Goal: Task Accomplishment & Management: Use online tool/utility

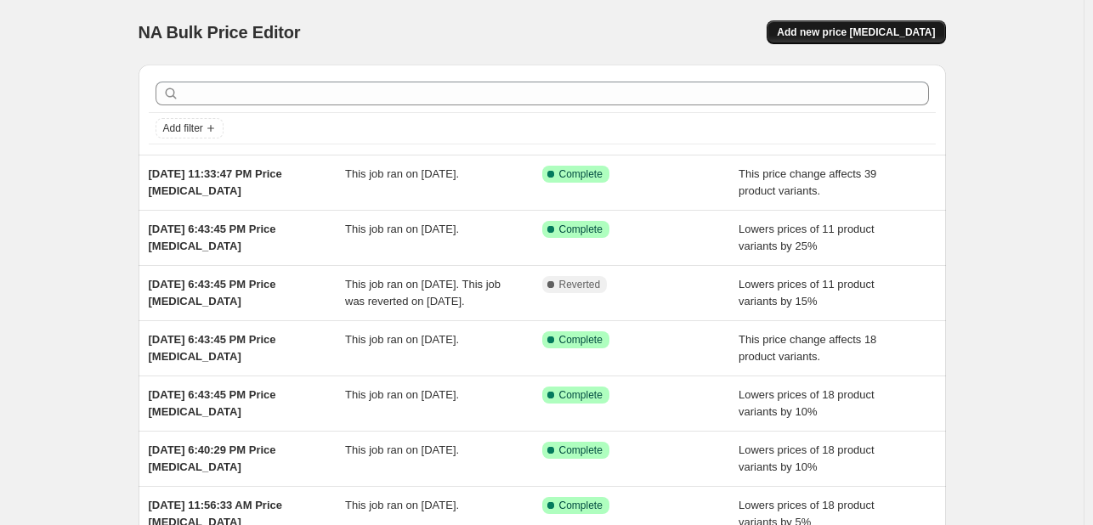
click at [834, 31] on span "Add new price [MEDICAL_DATA]" at bounding box center [856, 33] width 158 height 14
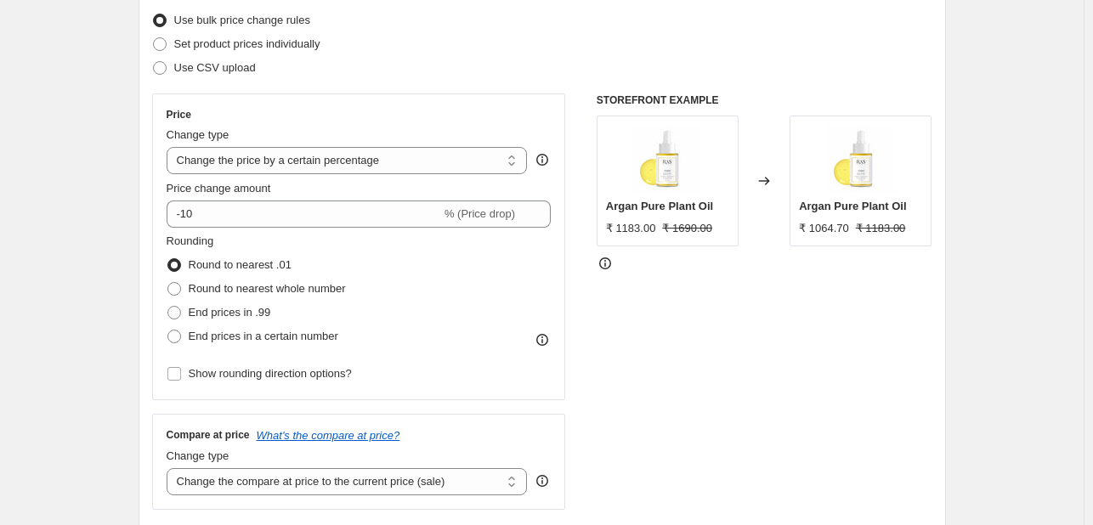
scroll to position [255, 0]
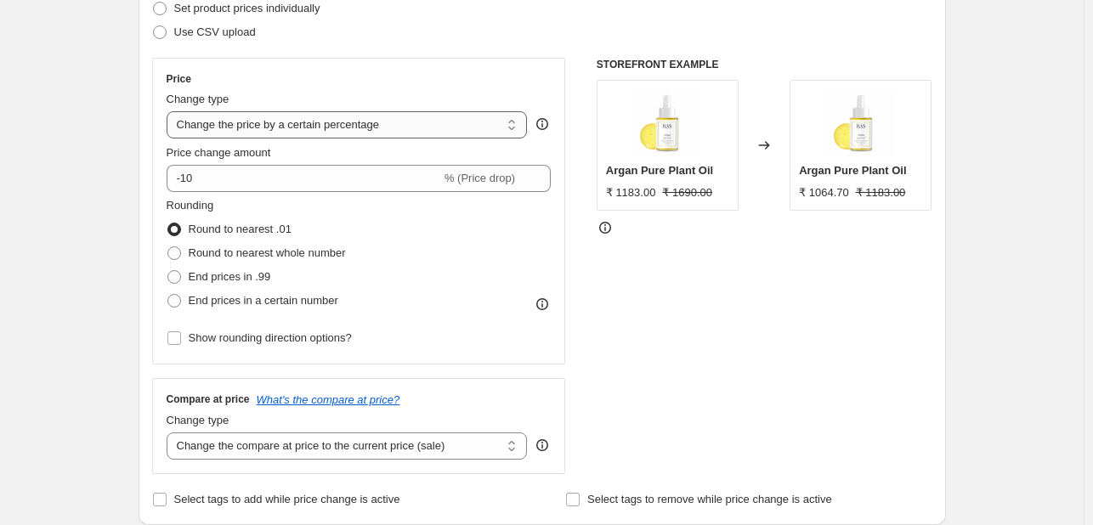
click at [367, 123] on select "Change the price to a certain amount Change the price by a certain amount Chang…" at bounding box center [347, 124] width 361 height 27
select select "pcap"
click at [170, 111] on select "Change the price to a certain amount Change the price by a certain amount Chang…" at bounding box center [347, 124] width 361 height 27
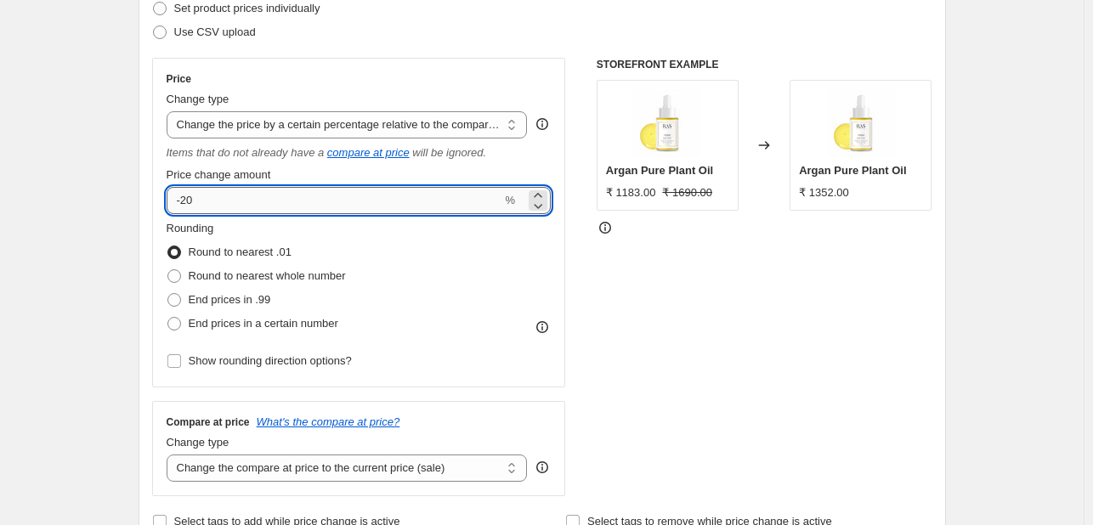
click at [248, 197] on input "-20" at bounding box center [335, 200] width 336 height 27
type input "-2"
type input "-13"
click at [224, 270] on span "Round to nearest whole number" at bounding box center [267, 275] width 157 height 13
click at [168, 270] on input "Round to nearest whole number" at bounding box center [167, 269] width 1 height 1
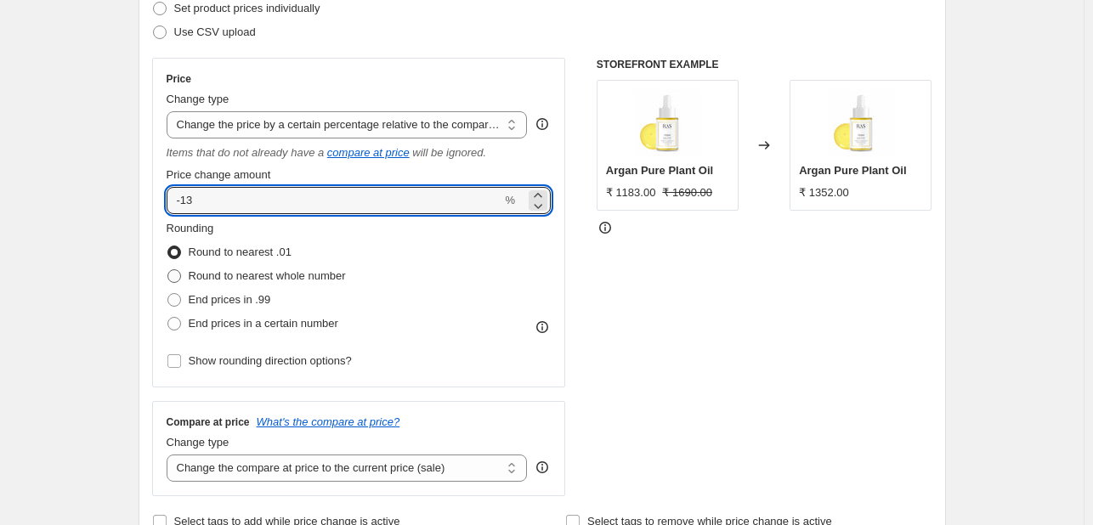
radio input "true"
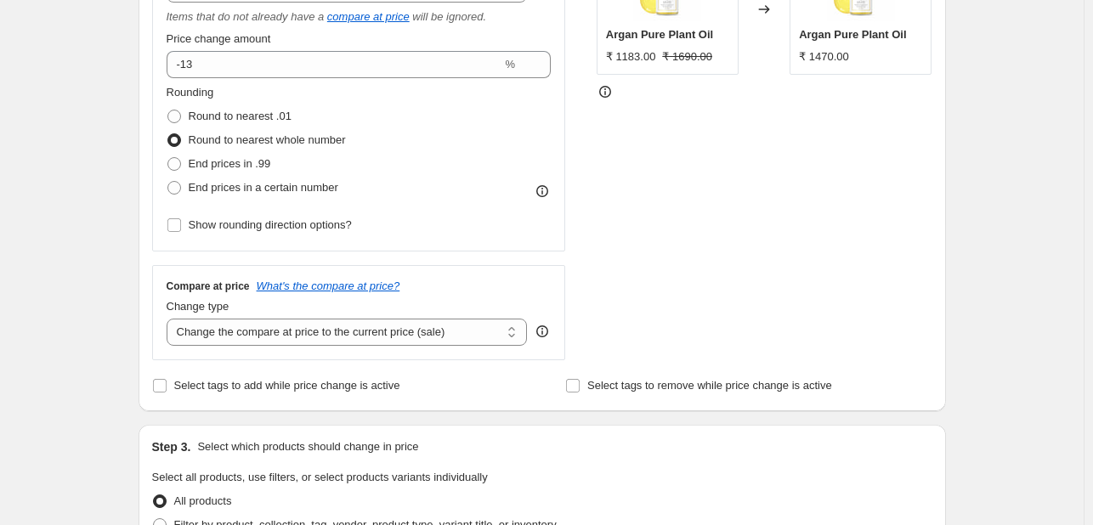
scroll to position [510, 0]
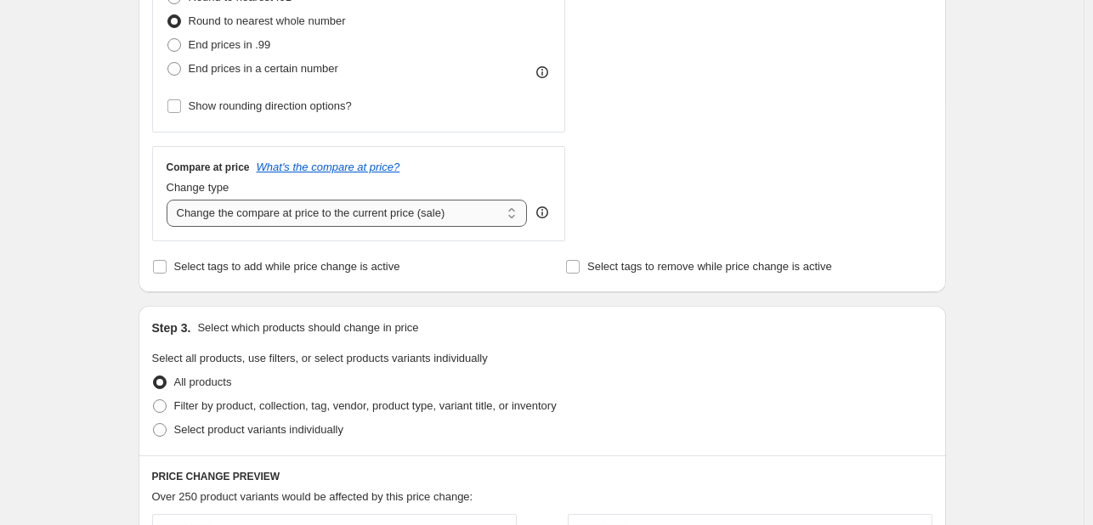
click at [326, 215] on select "Change the compare at price to the current price (sale) Change the compare at p…" at bounding box center [347, 213] width 361 height 27
select select "no_change"
click at [170, 201] on select "Change the compare at price to the current price (sale) Change the compare at p…" at bounding box center [347, 213] width 361 height 27
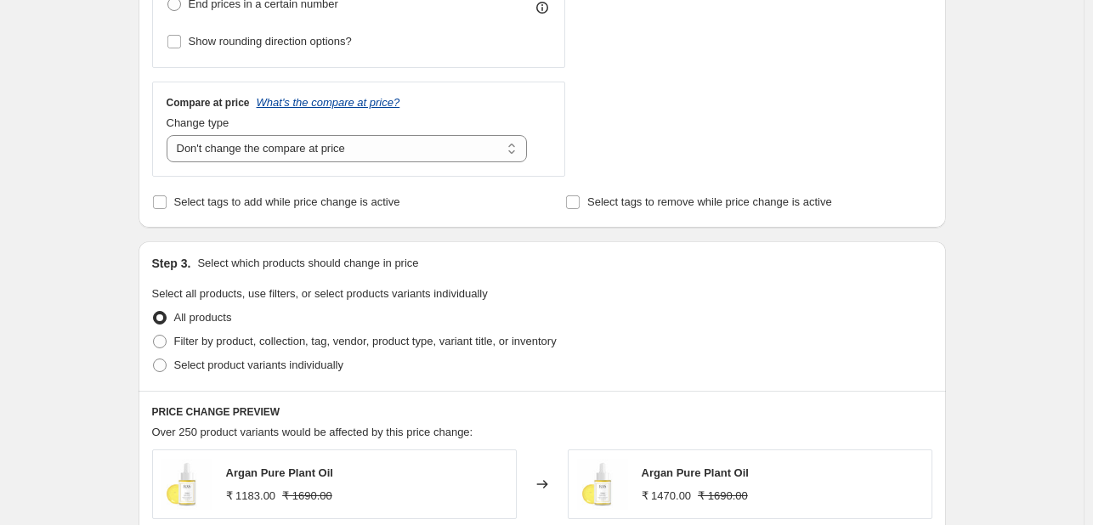
scroll to position [680, 0]
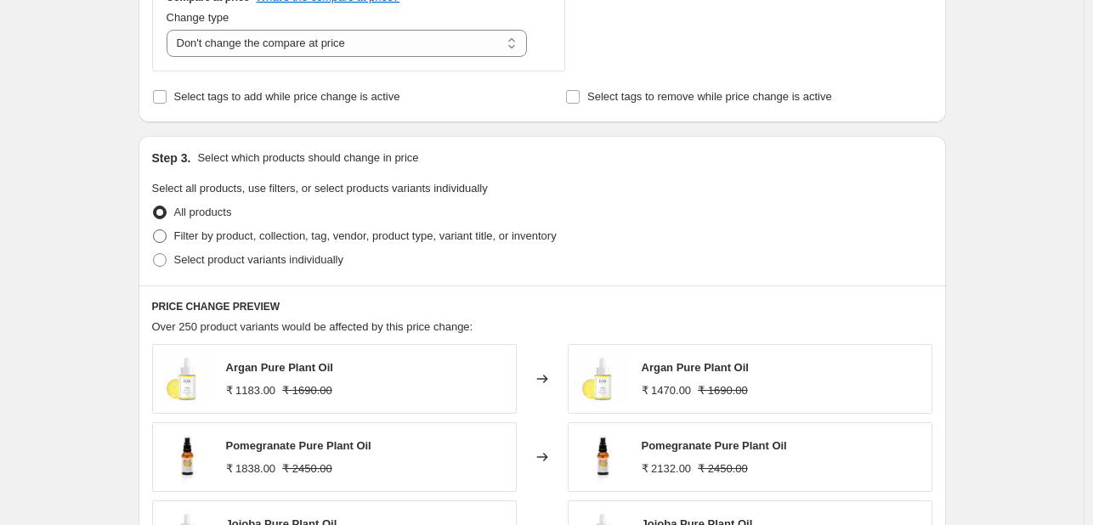
click at [290, 234] on span "Filter by product, collection, tag, vendor, product type, variant title, or inv…" at bounding box center [365, 236] width 383 height 13
click at [154, 230] on input "Filter by product, collection, tag, vendor, product type, variant title, or inv…" at bounding box center [153, 230] width 1 height 1
radio input "true"
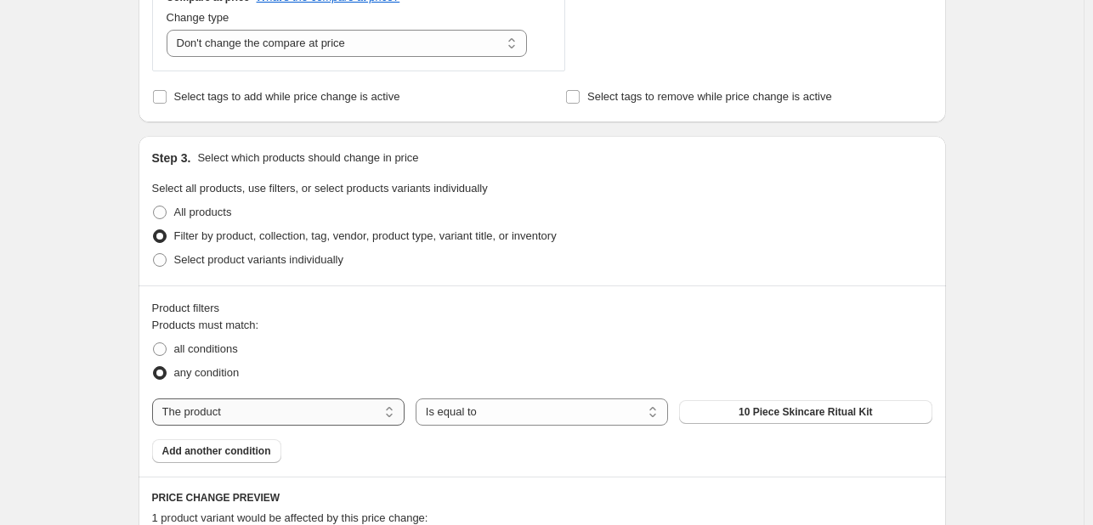
click at [250, 416] on select "The product The product's collection The product's tag The product's vendor The…" at bounding box center [278, 412] width 252 height 27
select select "collection"
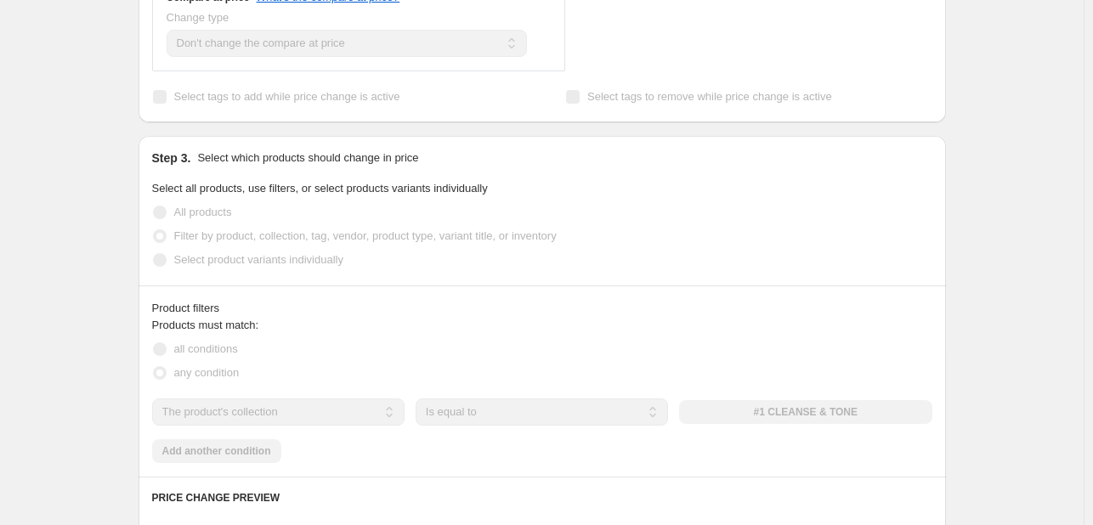
scroll to position [850, 0]
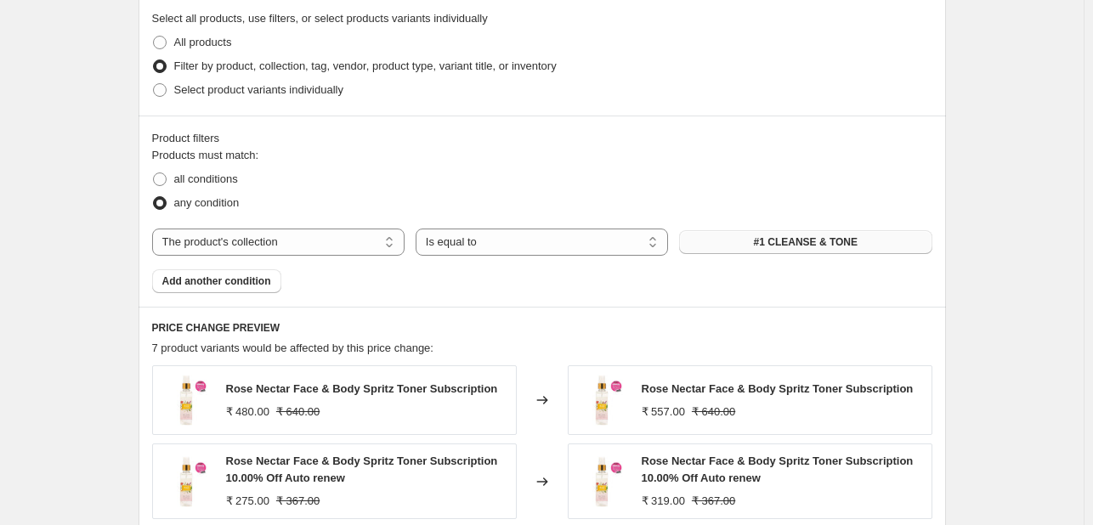
click at [747, 247] on button "#1 CLEANSE & TONE" at bounding box center [805, 242] width 252 height 24
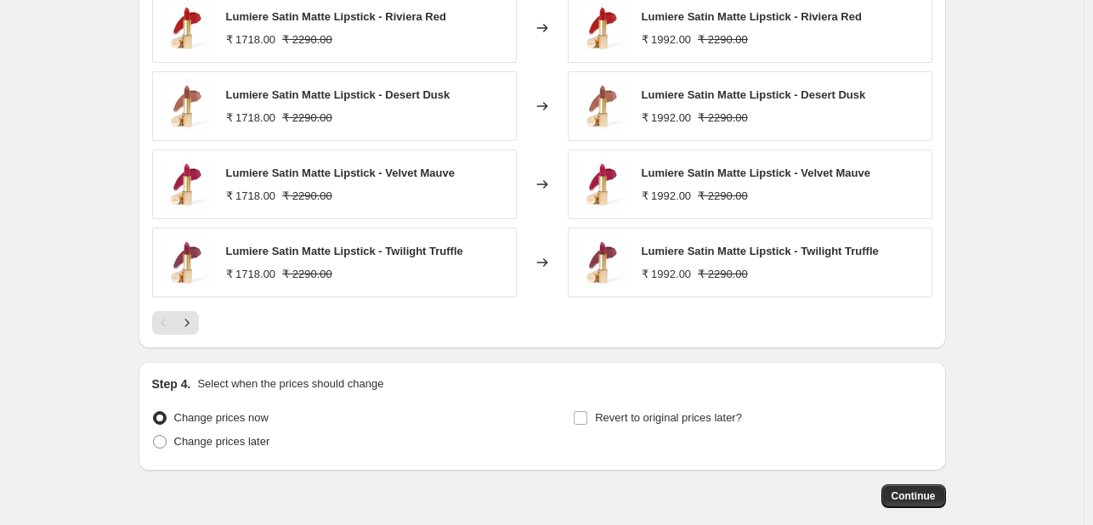
scroll to position [1386, 0]
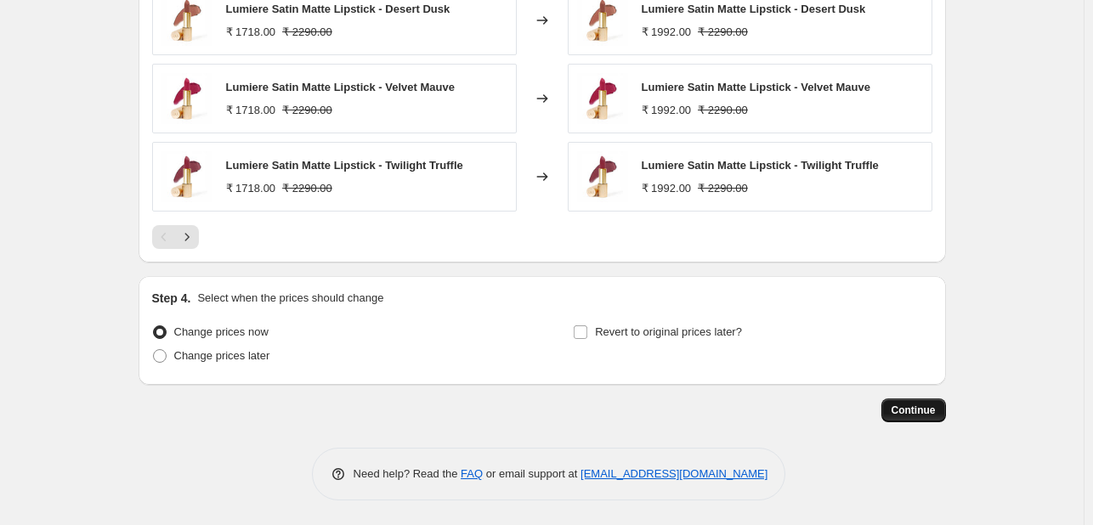
click at [908, 411] on span "Continue" at bounding box center [914, 411] width 44 height 14
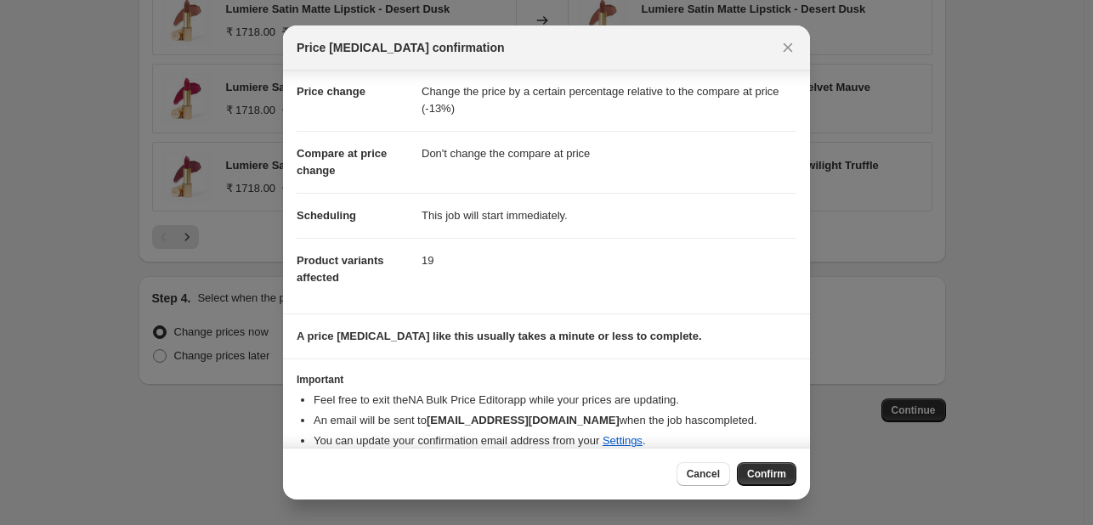
scroll to position [49, 0]
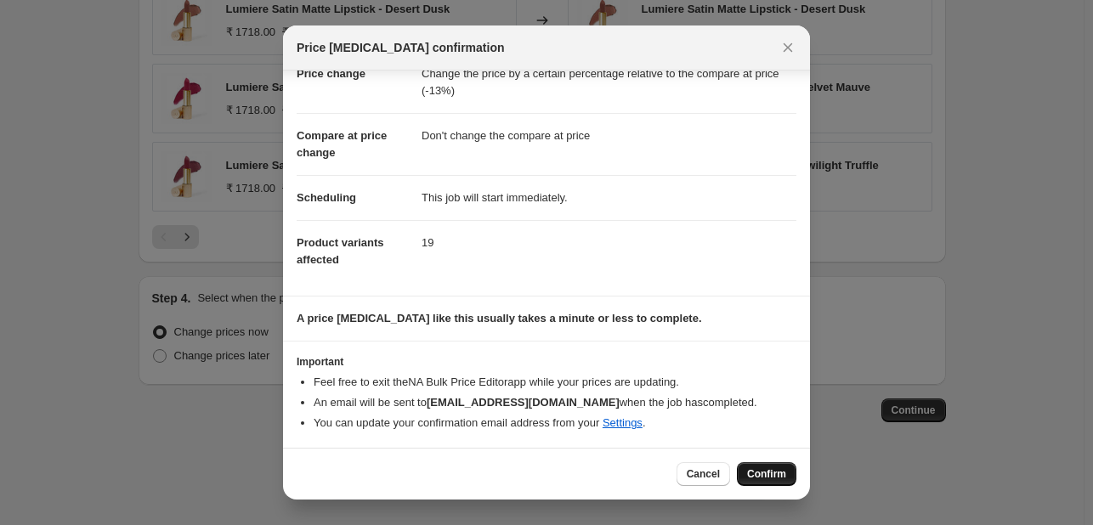
click at [762, 476] on span "Confirm" at bounding box center [766, 475] width 39 height 14
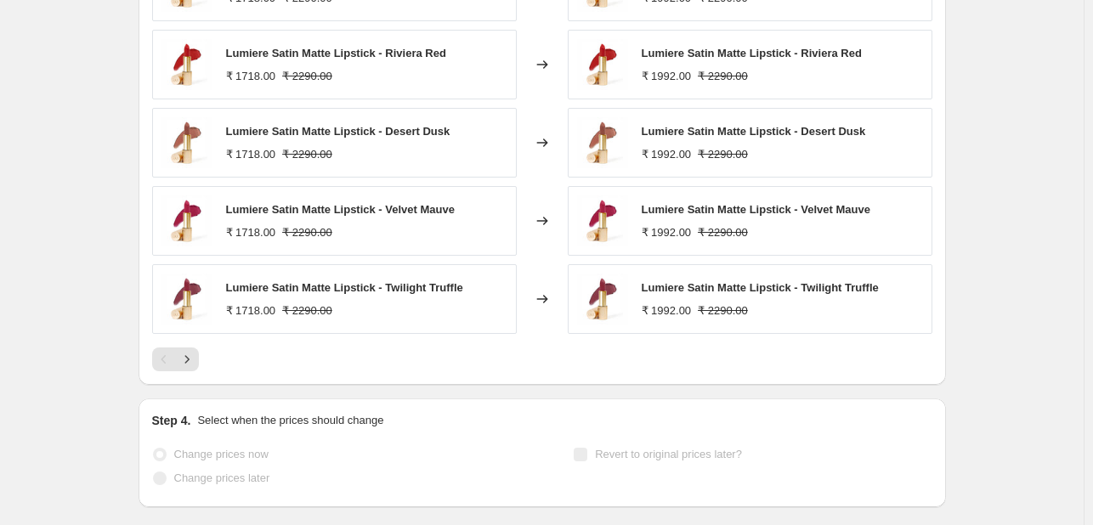
scroll to position [1431, 0]
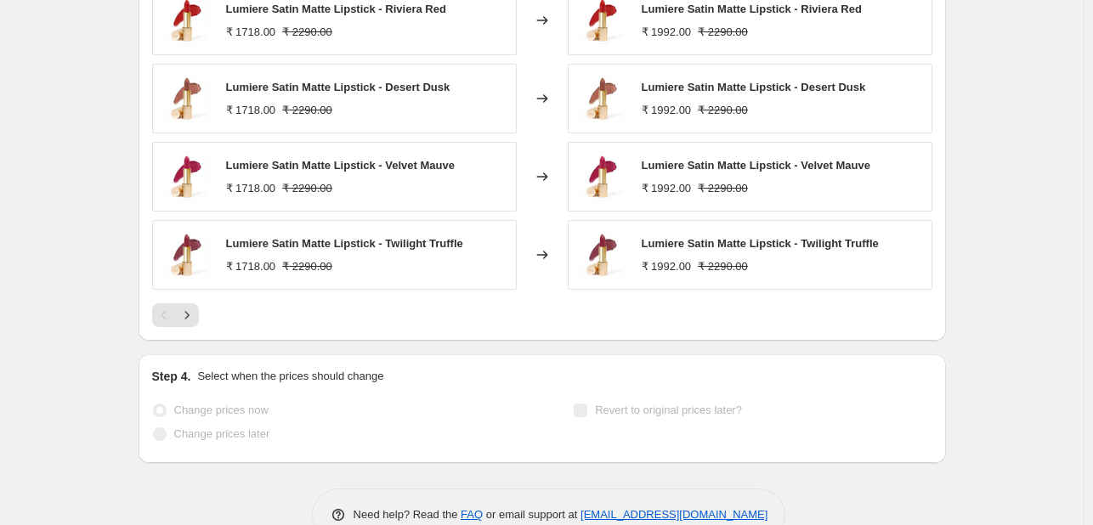
select select "pcap"
select select "no_change"
select select "collection"
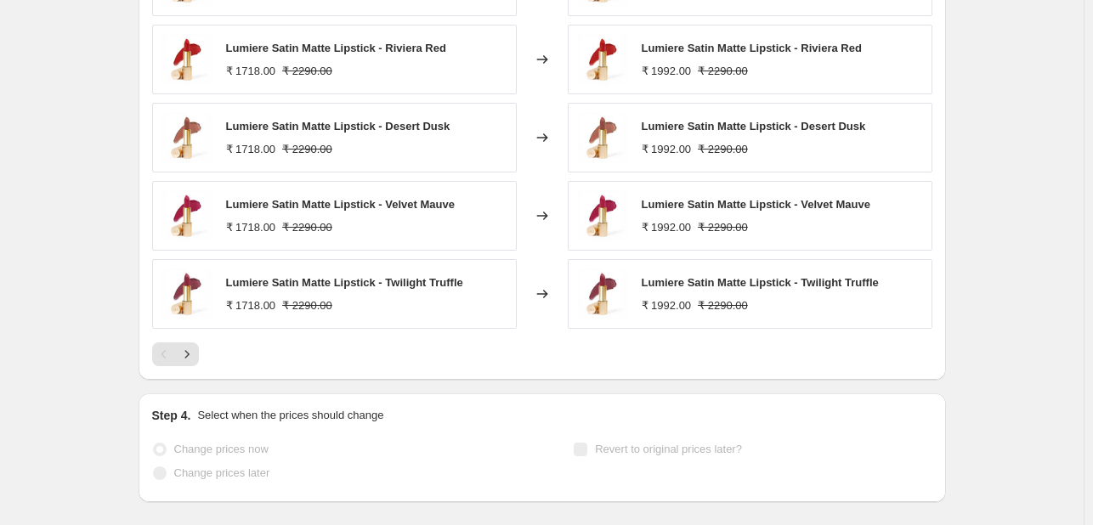
scroll to position [0, 0]
